Goal: Information Seeking & Learning: Learn about a topic

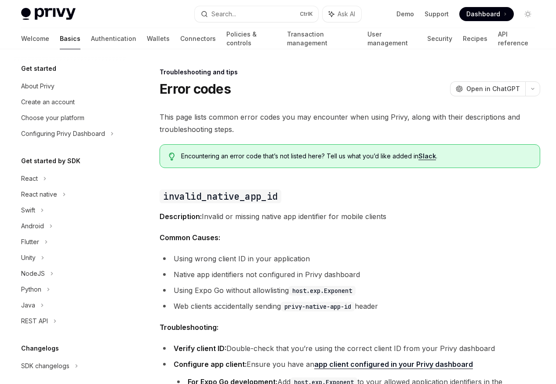
scroll to position [84, 0]
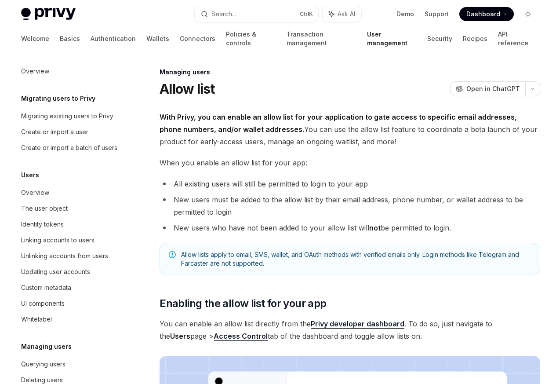
scroll to position [124, 0]
